Goal: Information Seeking & Learning: Stay updated

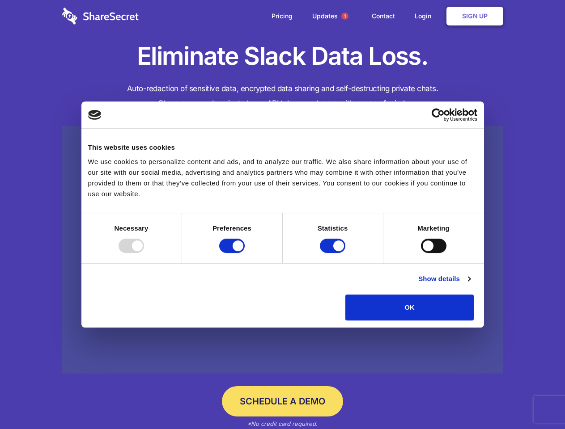
click at [144, 253] on div at bounding box center [131, 246] width 25 height 14
click at [245, 253] on input "Preferences" at bounding box center [231, 246] width 25 height 14
checkbox input "false"
click at [334, 253] on input "Statistics" at bounding box center [332, 246] width 25 height 14
checkbox input "false"
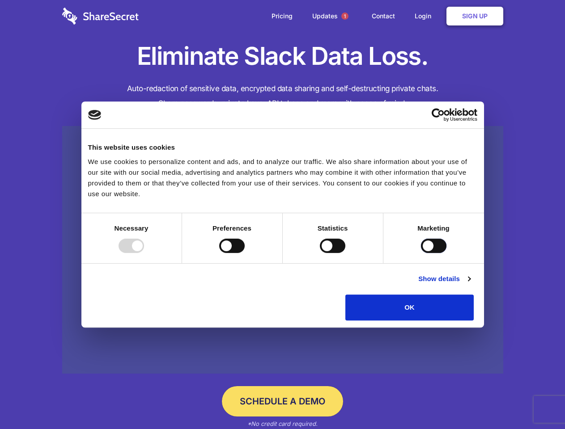
click at [421, 253] on input "Marketing" at bounding box center [433, 246] width 25 height 14
checkbox input "true"
click at [470, 284] on link "Show details" at bounding box center [444, 279] width 52 height 11
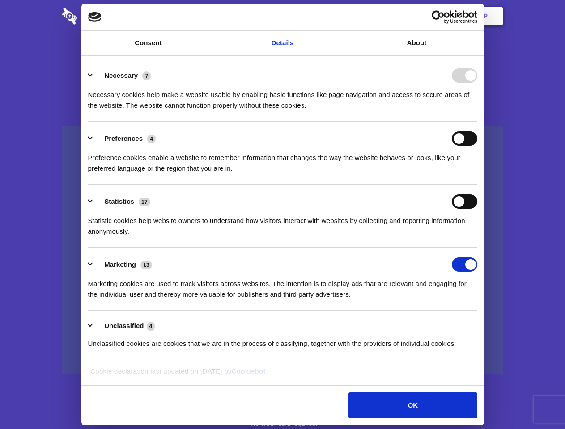
click at [477, 122] on li "Necessary 7 Necessary cookies help make a website usable by enabling basic func…" at bounding box center [282, 90] width 389 height 63
click at [344, 16] on span "1" at bounding box center [344, 16] width 7 height 7
